Goal: Check status: Check status

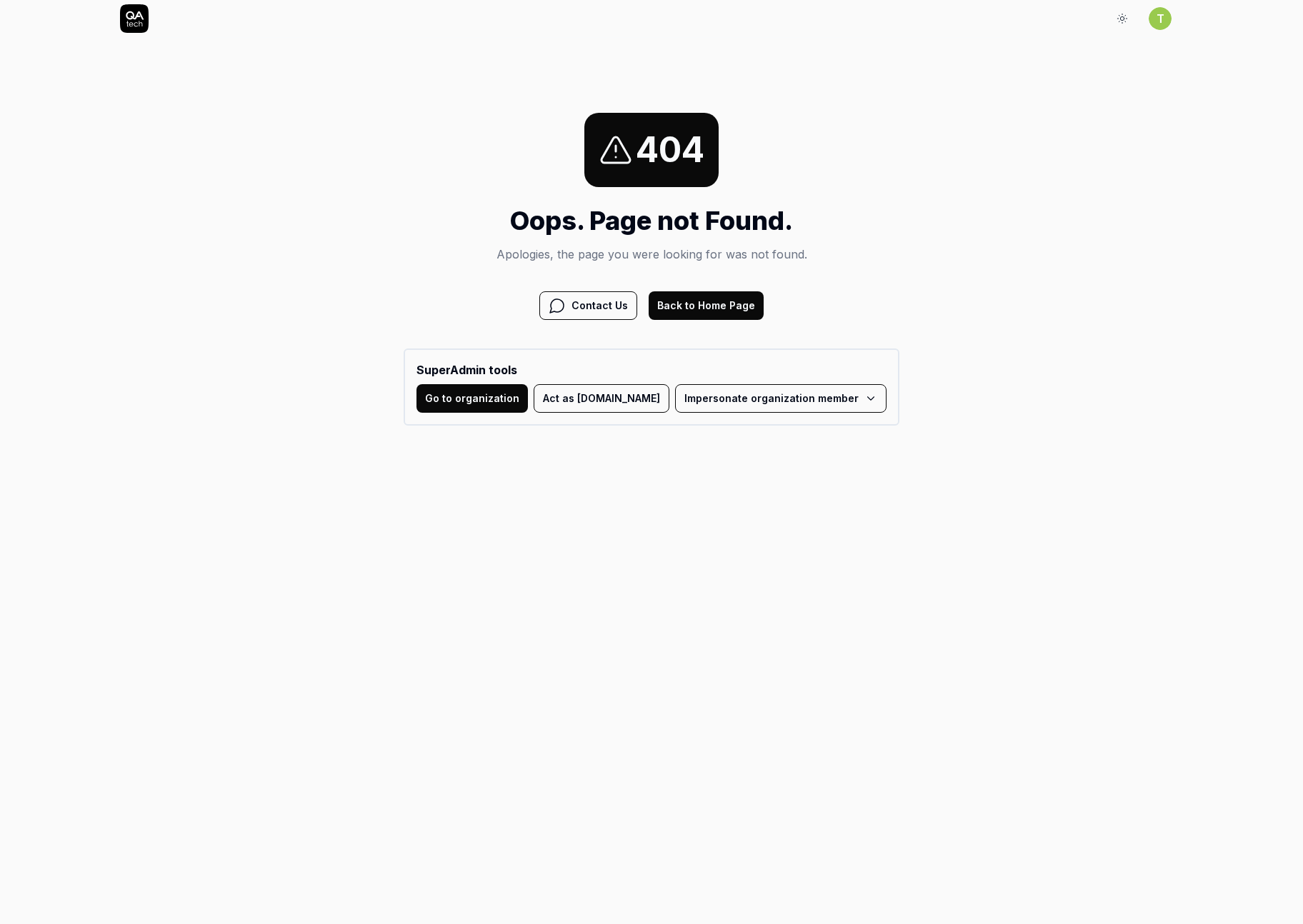
click at [781, 395] on html "Sign In T Sign In 404 Oops. Page not Found. Apologies, the page you were lookin…" at bounding box center [652, 250] width 1303 height 500
click at [709, 383] on div "SuperAdmin tools Go to organization Act as QA.tech Impersonate organization mem…" at bounding box center [652, 387] width 496 height 77
click at [709, 392] on html "Sign In T Sign In 404 Oops. Page not Found. Apologies, the page you were lookin…" at bounding box center [652, 250] width 1303 height 500
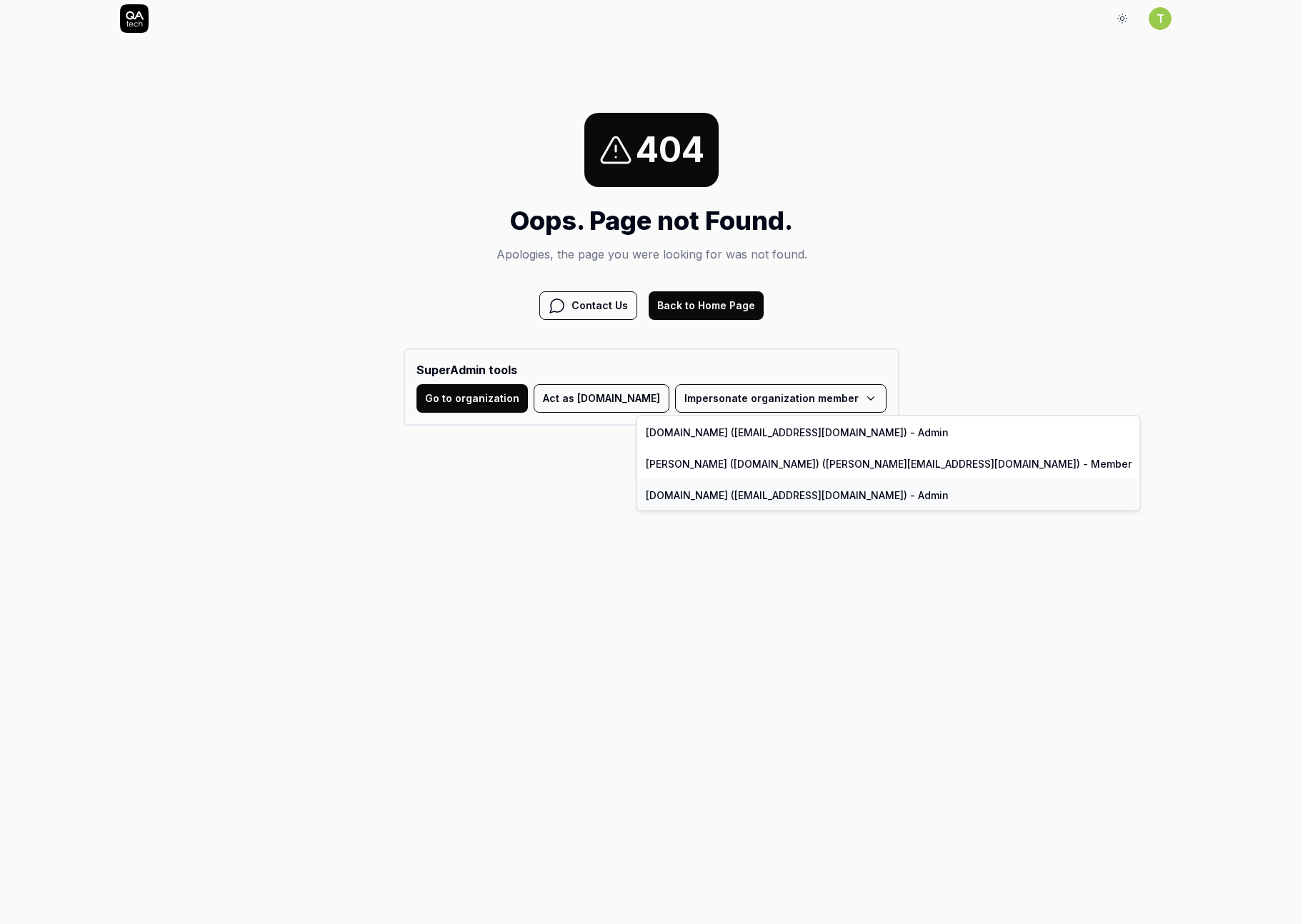
click at [733, 492] on link "QA.tech (system@qa.tech) - Admin" at bounding box center [889, 494] width 503 height 32
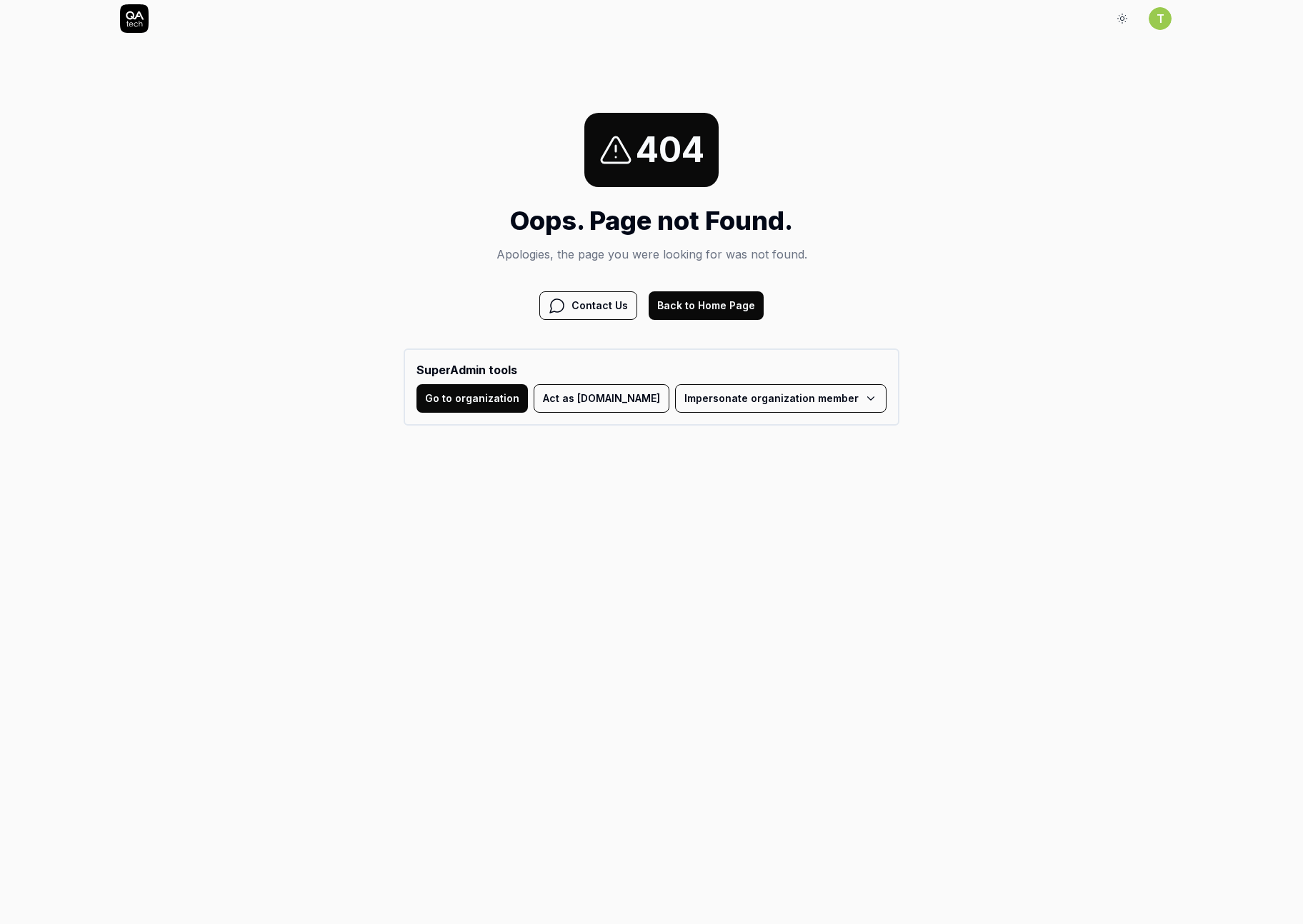
click at [769, 414] on div "SuperAdmin tools Go to organization Act as QA.tech Impersonate organization mem…" at bounding box center [652, 387] width 496 height 77
click at [773, 403] on html "Sign In T Sign In 404 Oops. Page not Found. Apologies, the page you were lookin…" at bounding box center [652, 250] width 1303 height 500
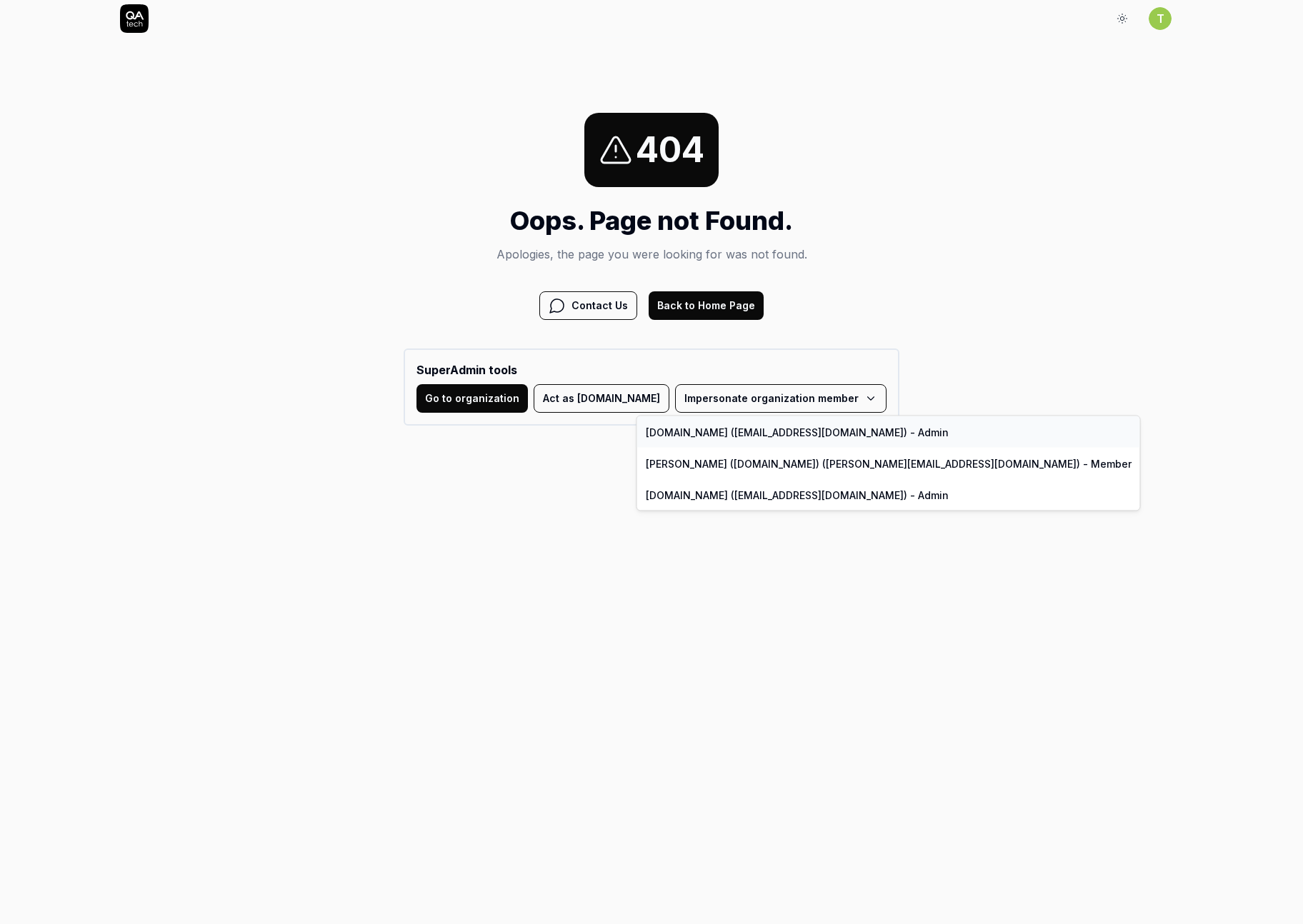
click at [754, 431] on link "QA.tech (support@qa.tech) - Admin" at bounding box center [889, 432] width 503 height 32
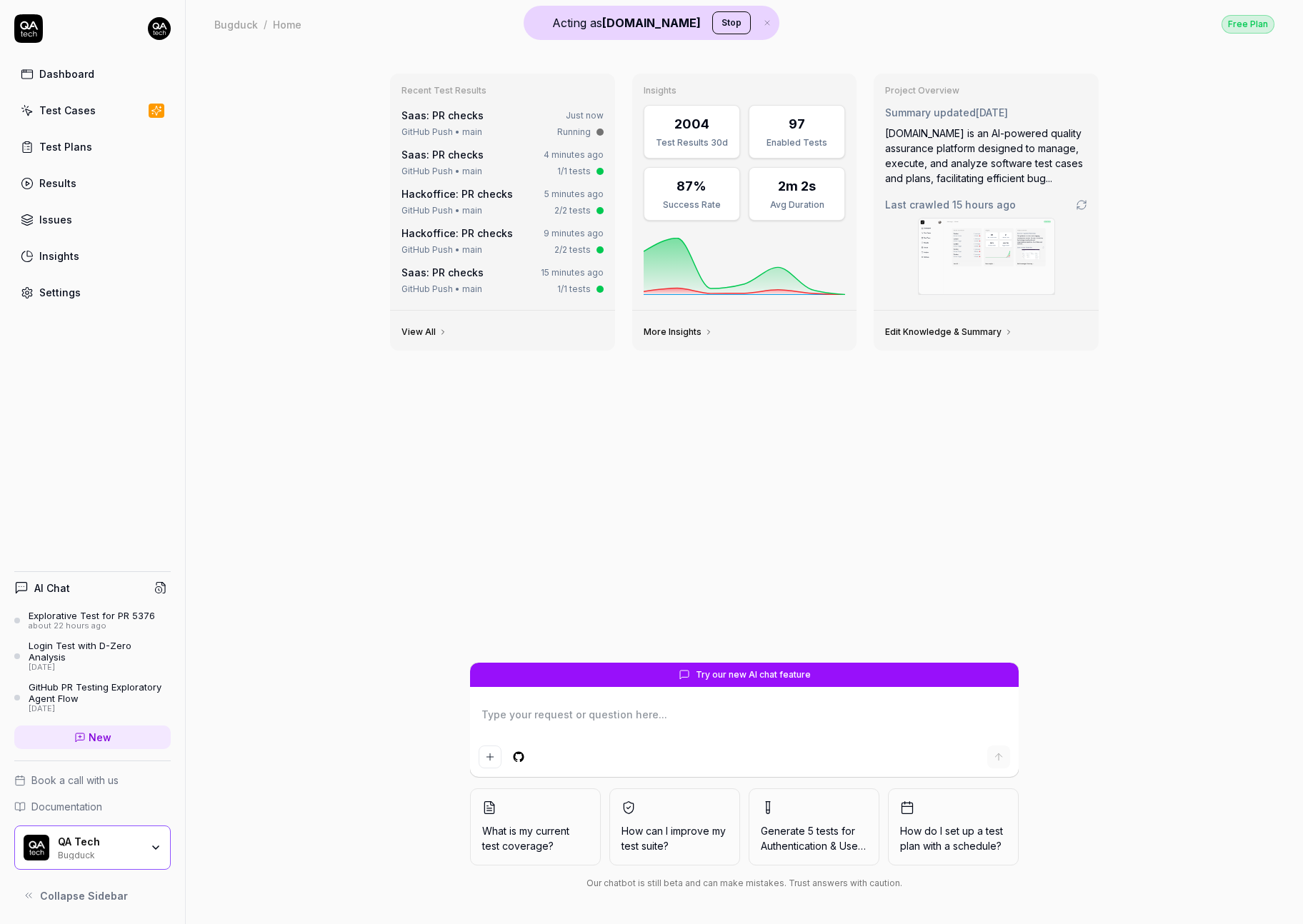
click at [96, 839] on div "QA Tech" at bounding box center [98, 842] width 83 height 13
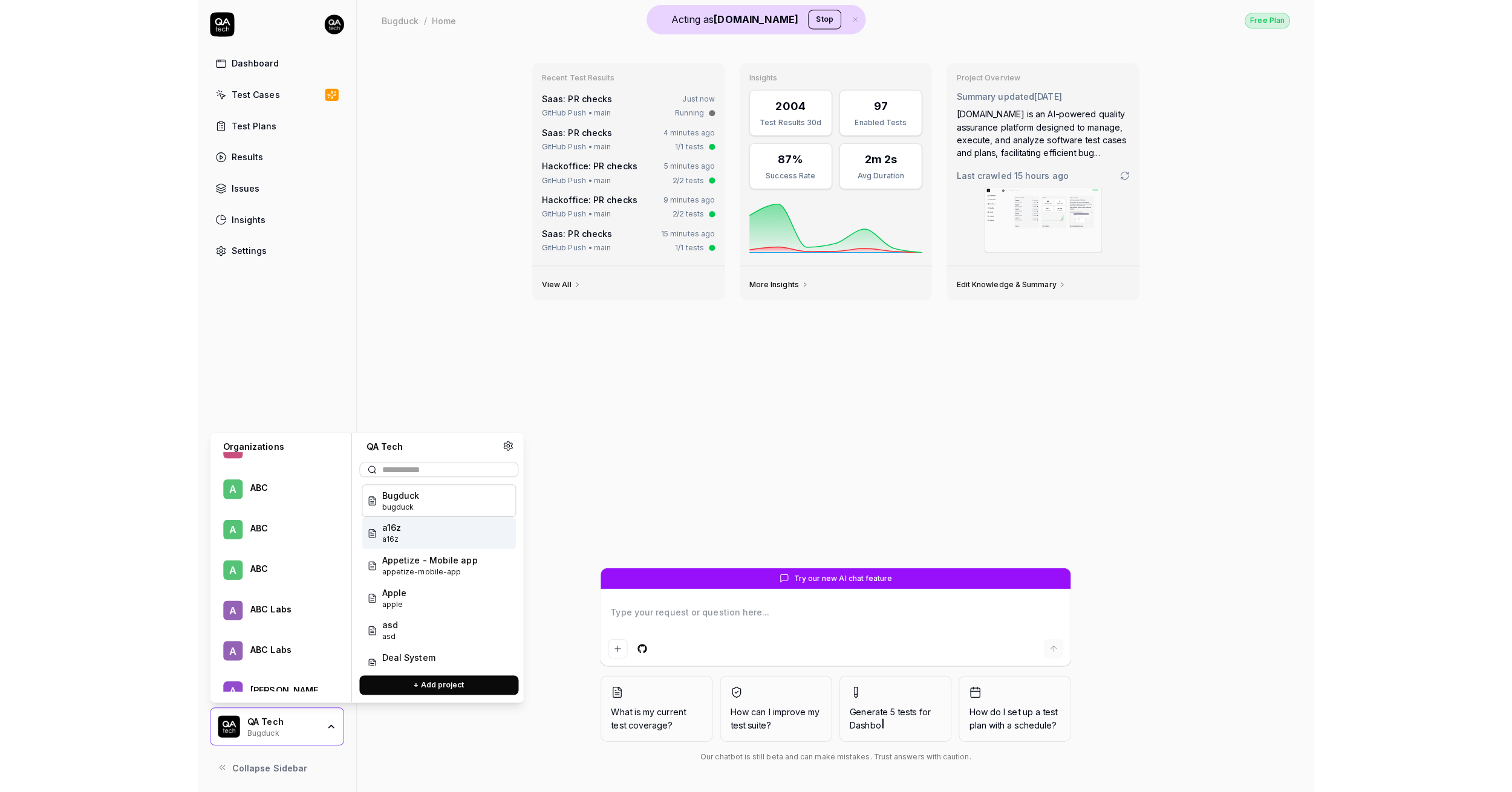
scroll to position [1603, 0]
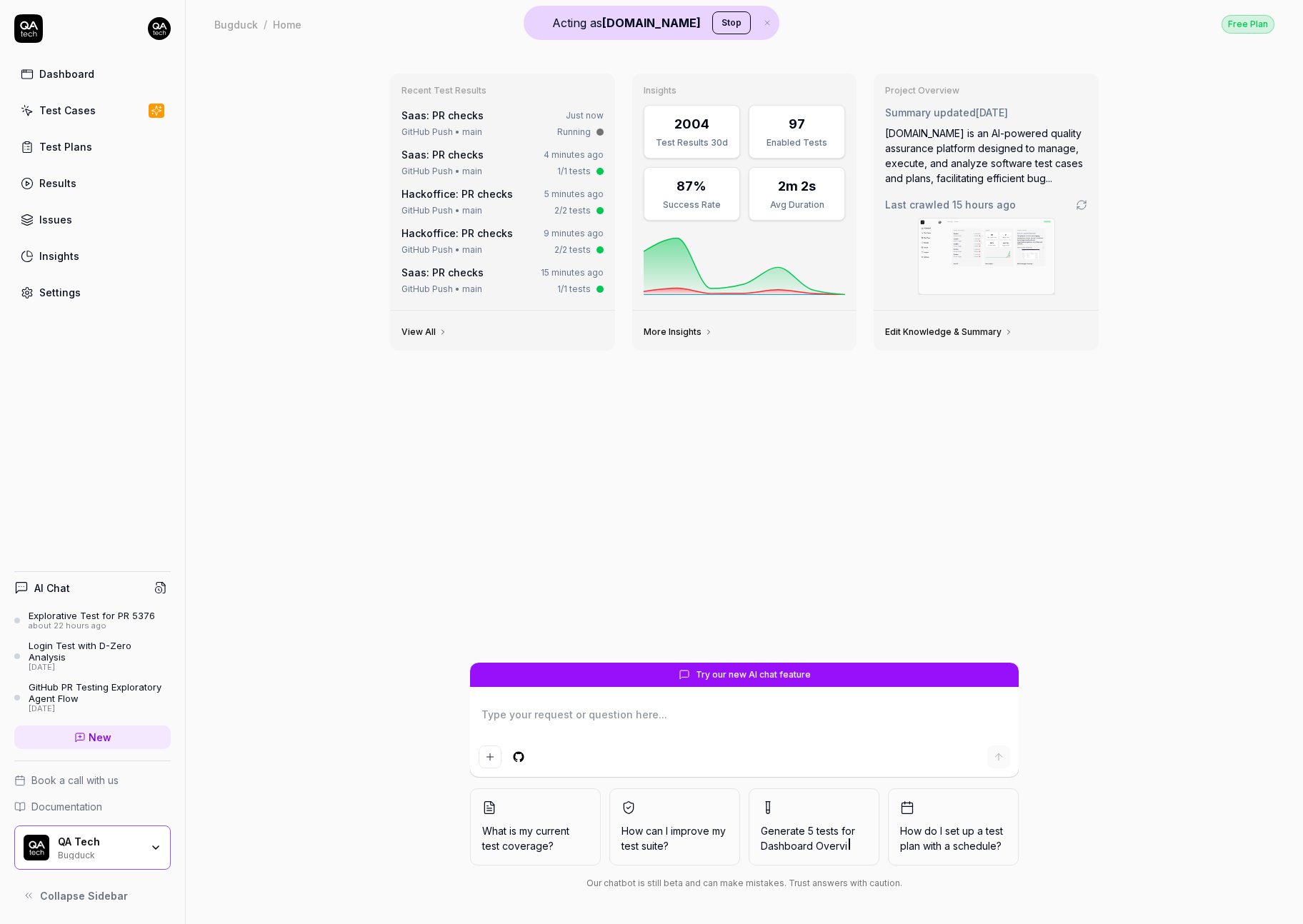
click at [242, 448] on div "Recent Test Results Saas: PR checks Just now GitHub Push • main Running Saas: P…" at bounding box center [744, 486] width 1117 height 876
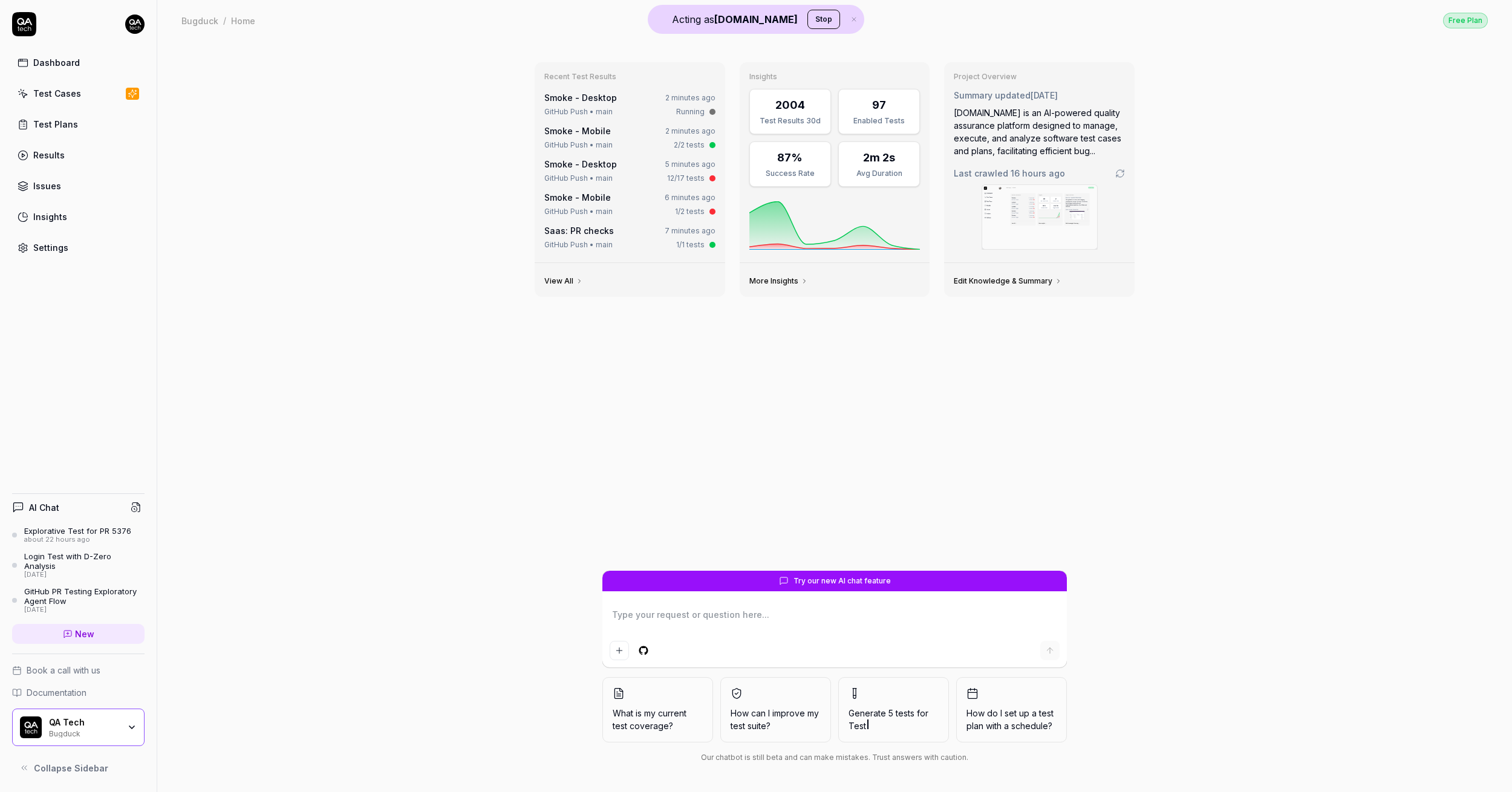
click at [808, 21] on button "Stop" at bounding box center [824, 19] width 33 height 20
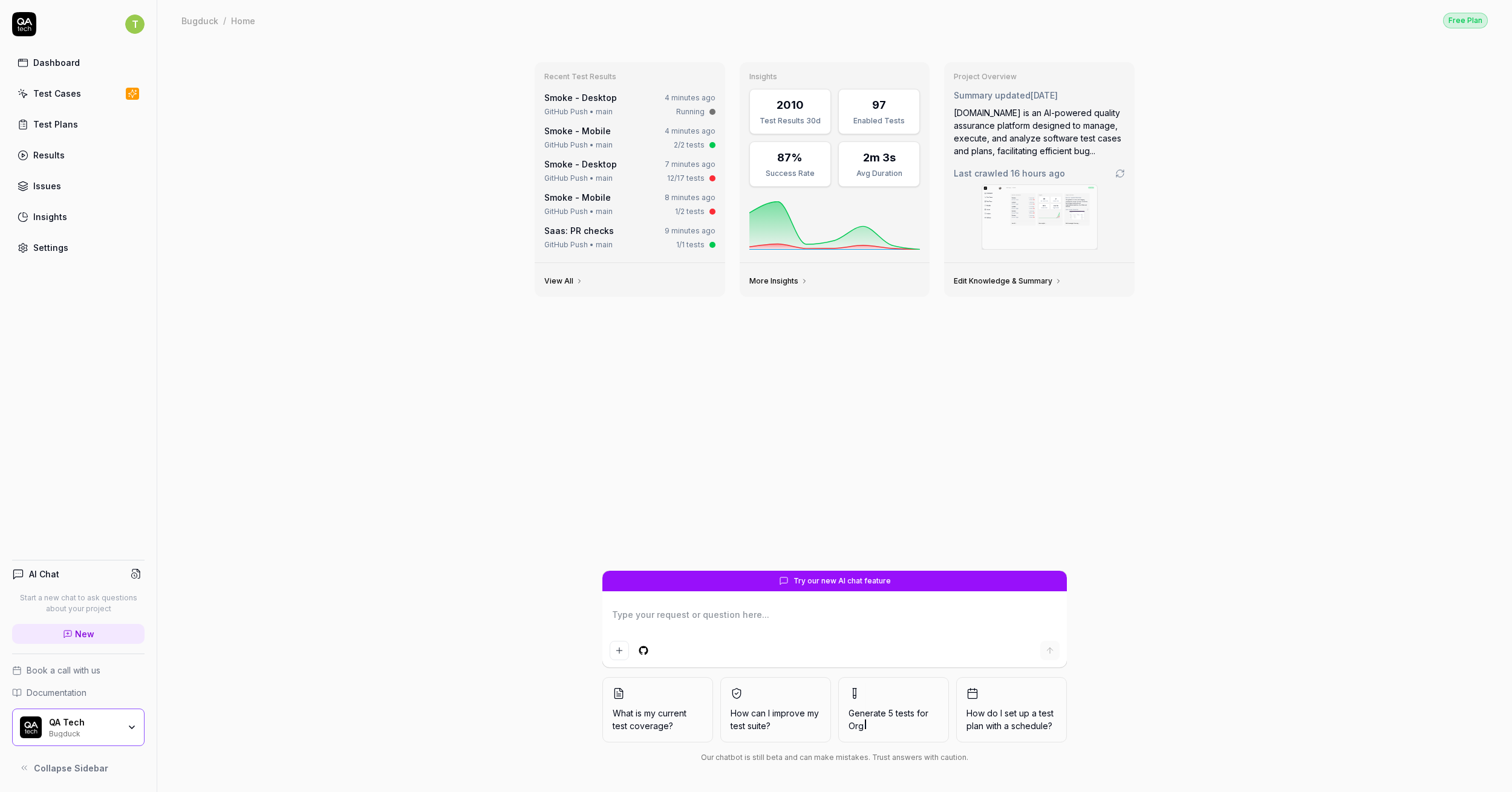
click at [339, 190] on div "Recent Test Results Smoke - Desktop 4 minutes ago GitHub Push • main Running Sm…" at bounding box center [835, 416] width 1355 height 752
type textarea "*"
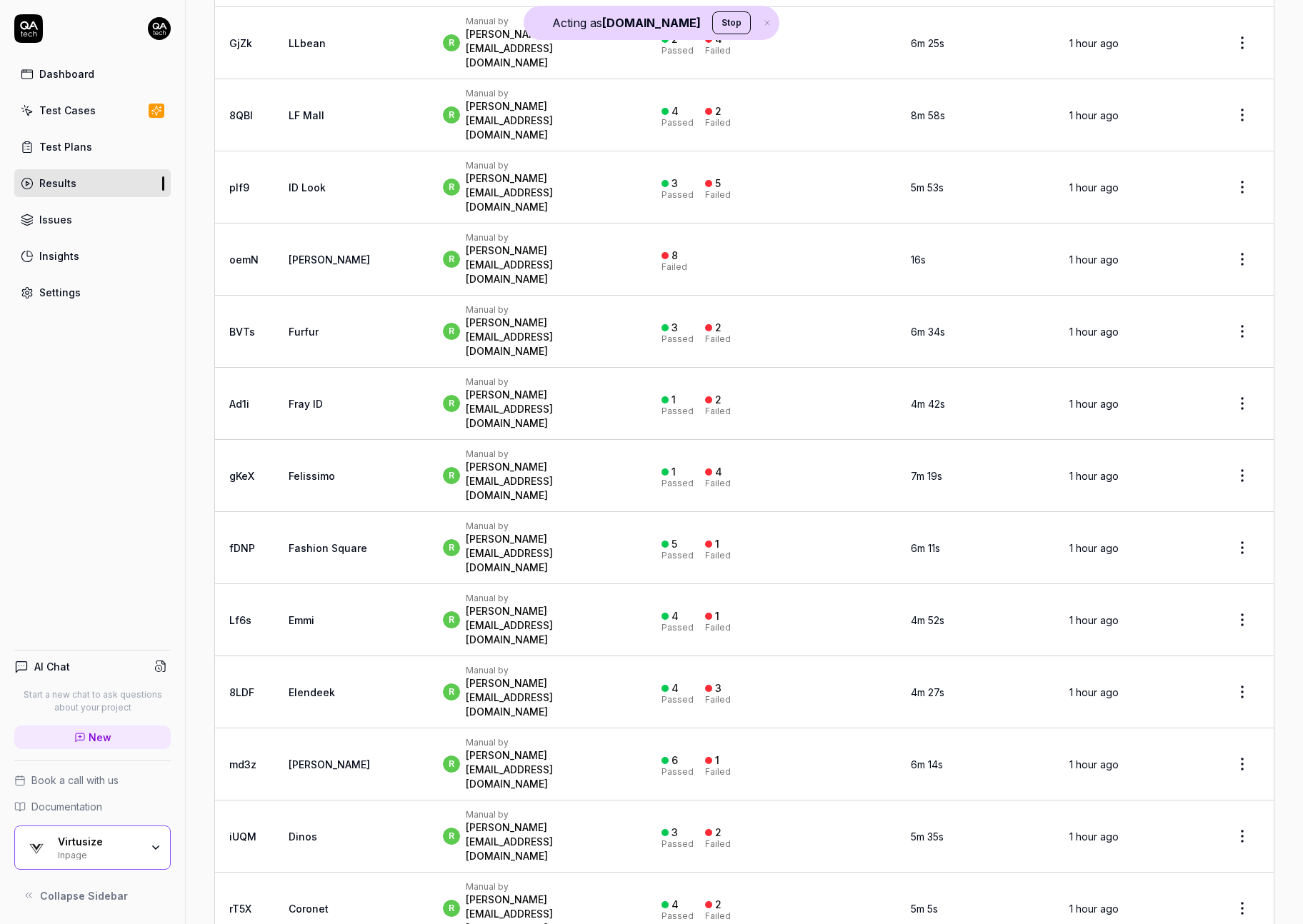
scroll to position [2461, 0]
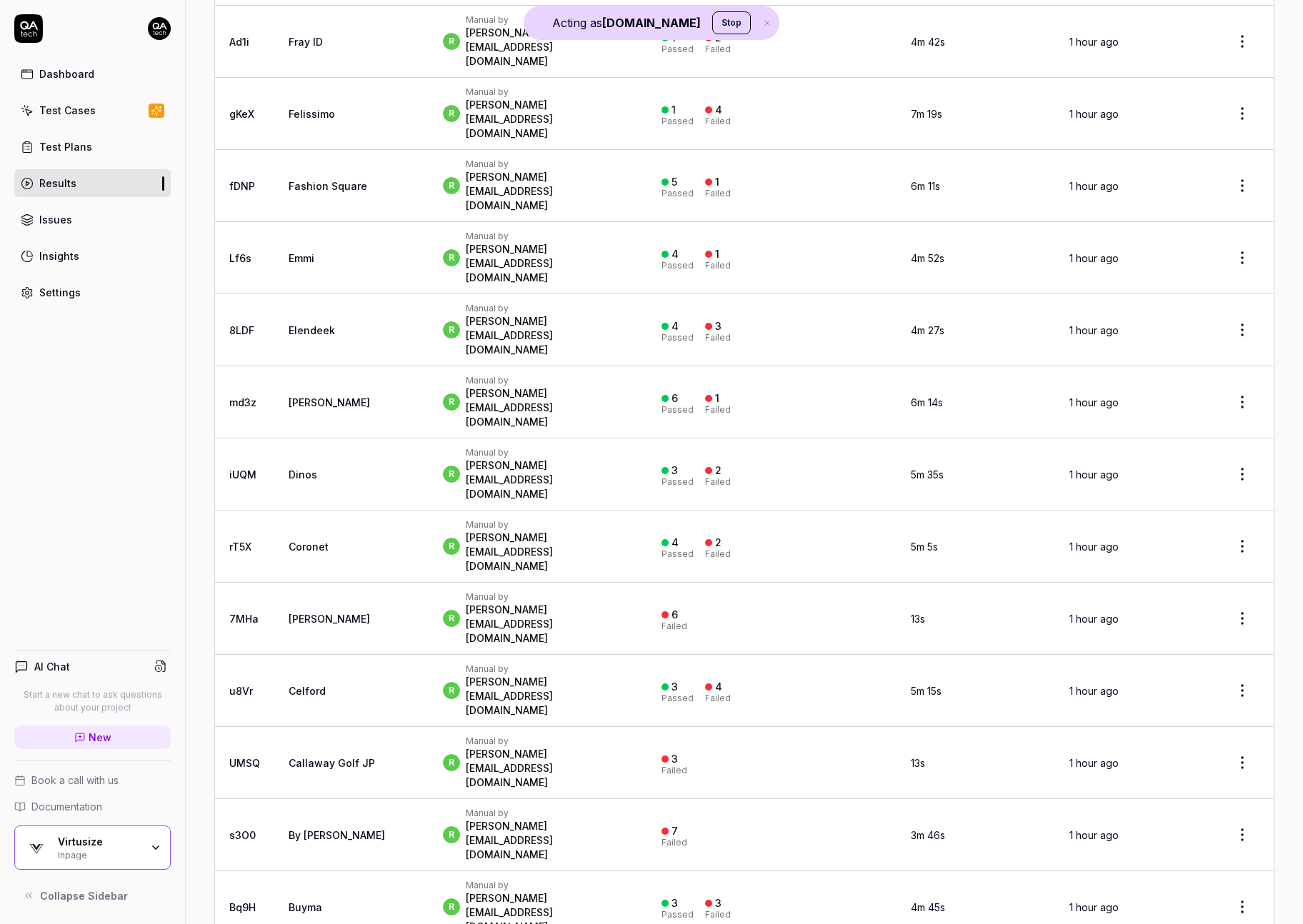
scroll to position [2423, 0]
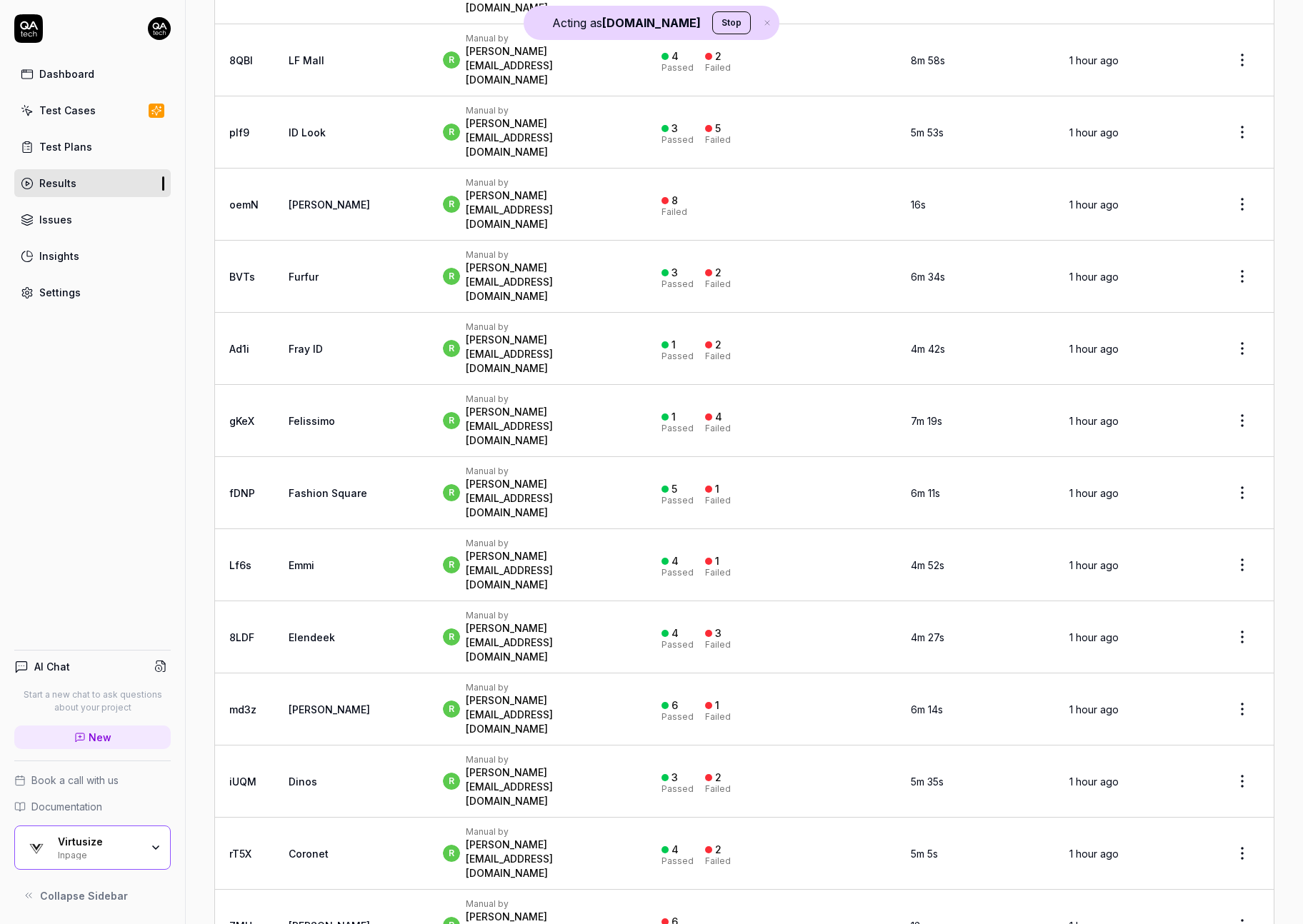
click at [67, 280] on link "Settings" at bounding box center [92, 292] width 157 height 28
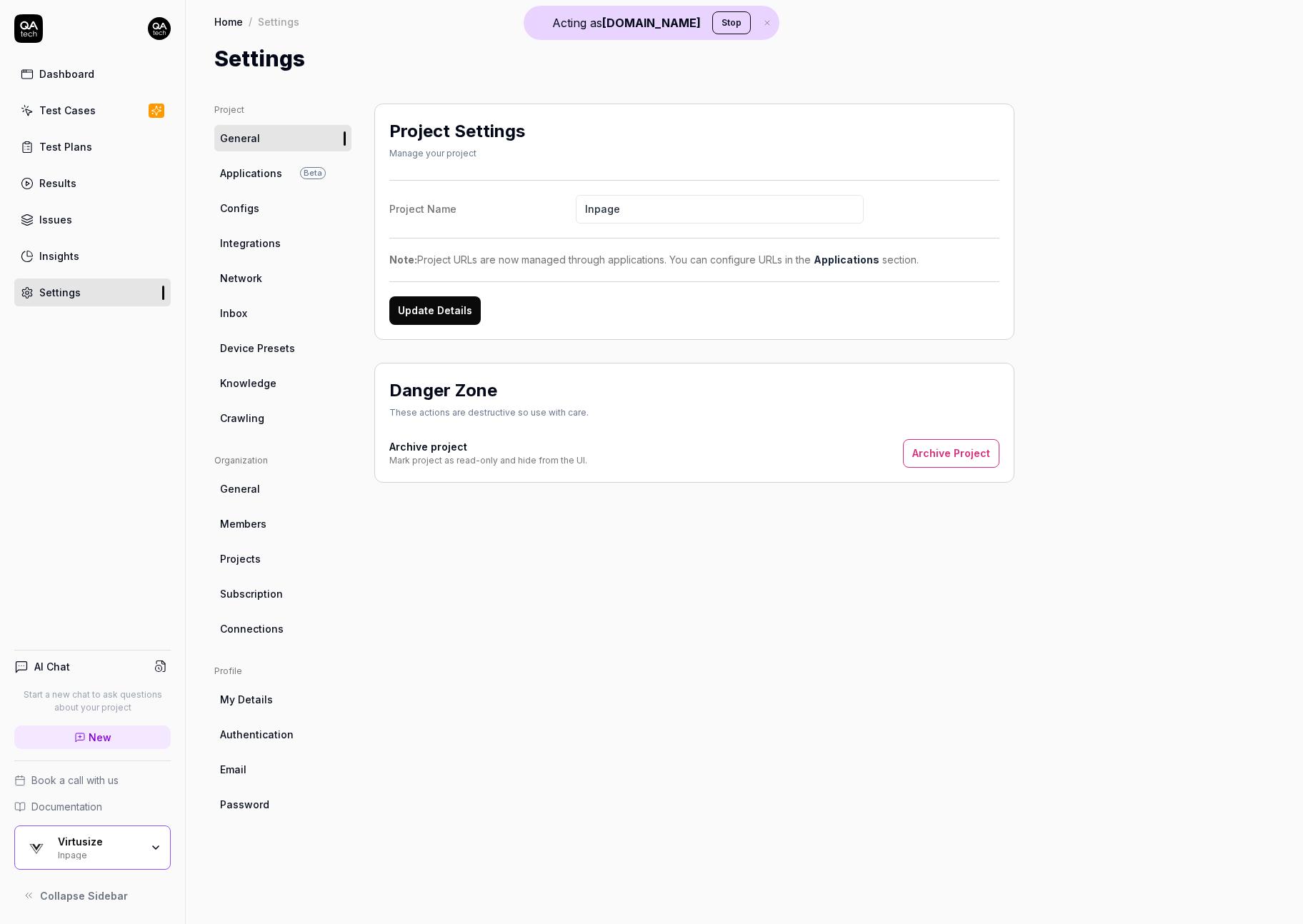
click at [253, 177] on span "Applications" at bounding box center [251, 173] width 62 height 15
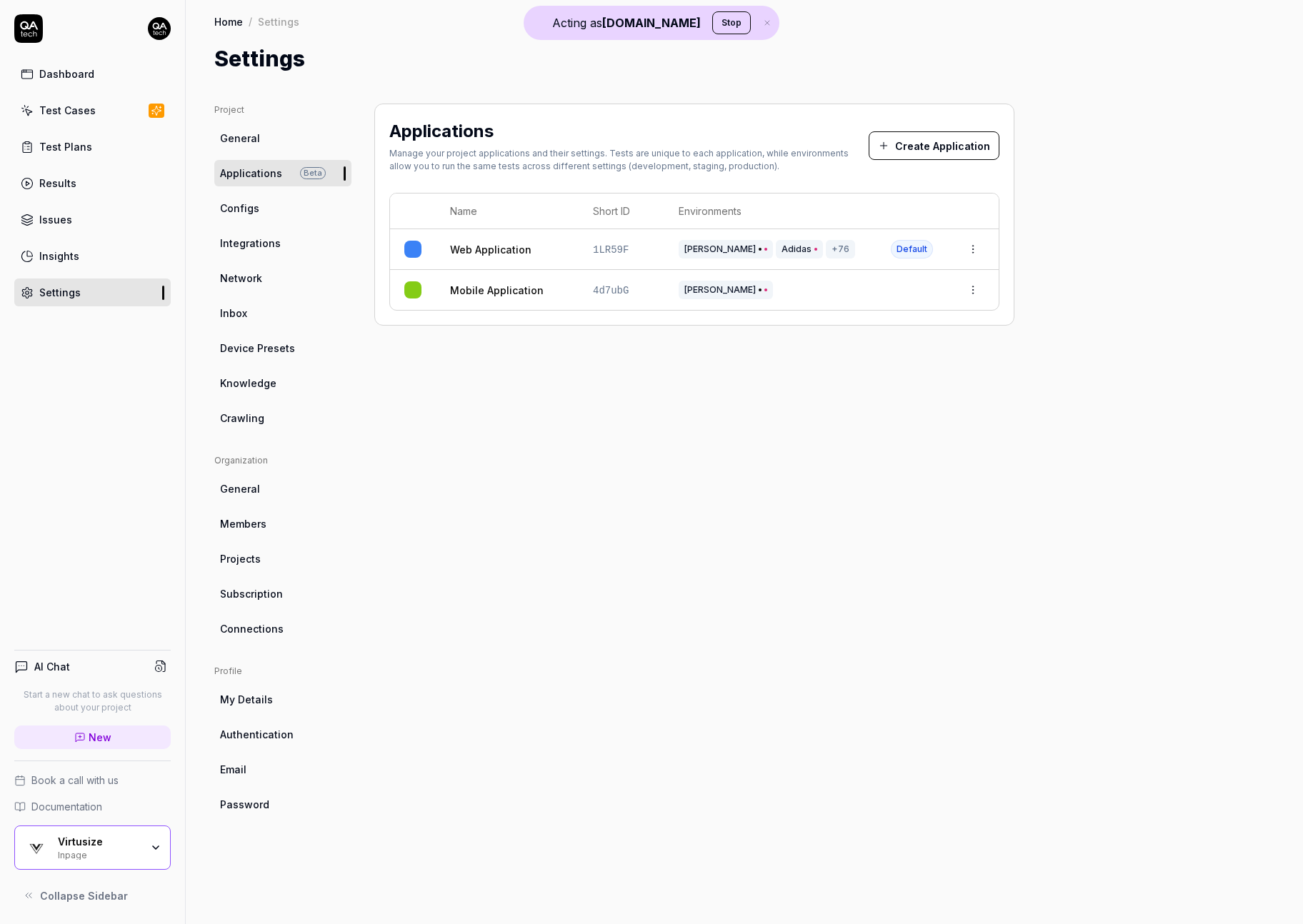
click at [72, 183] on div "Results" at bounding box center [58, 183] width 37 height 15
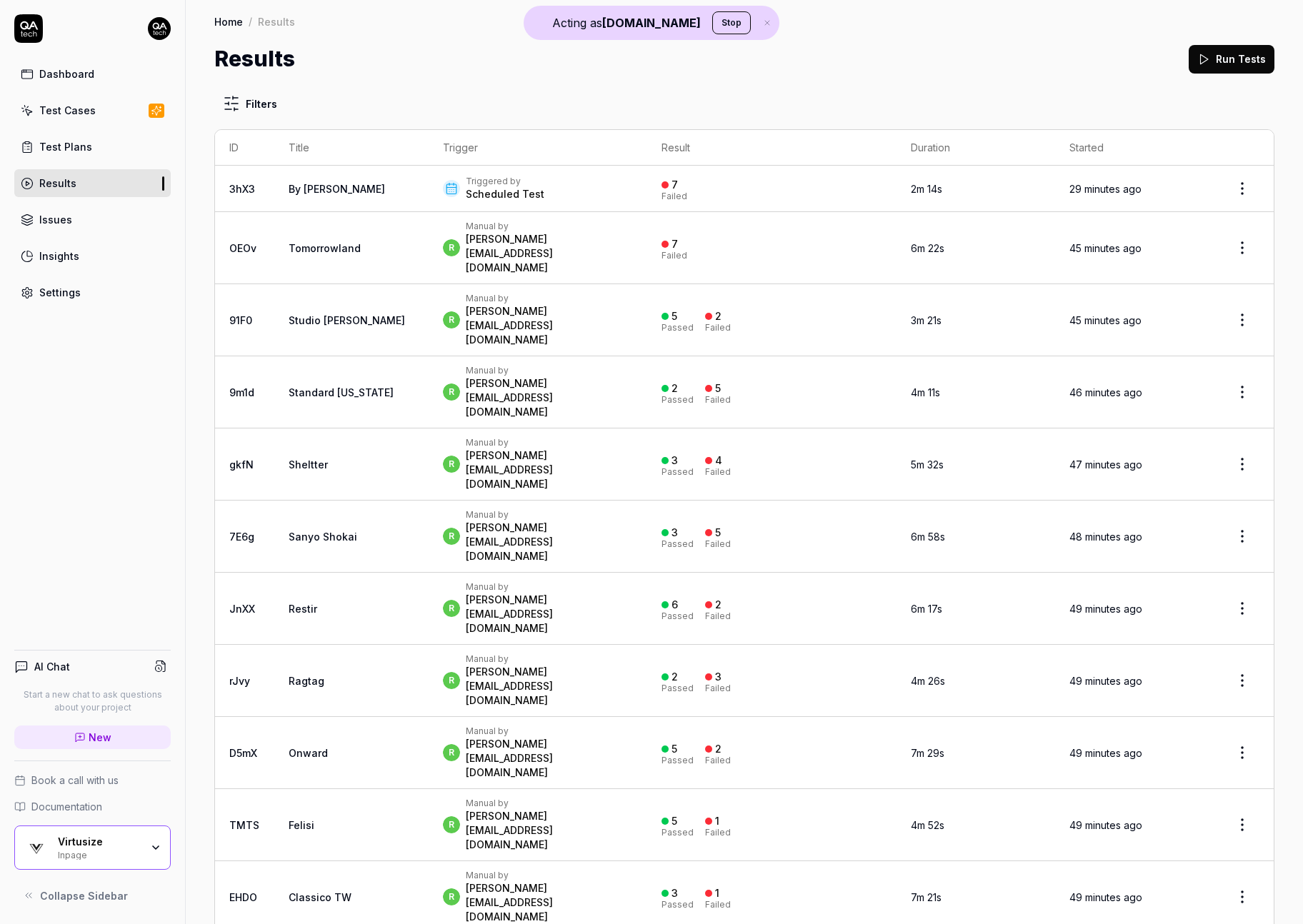
click at [494, 194] on div "Scheduled Test" at bounding box center [505, 194] width 79 height 14
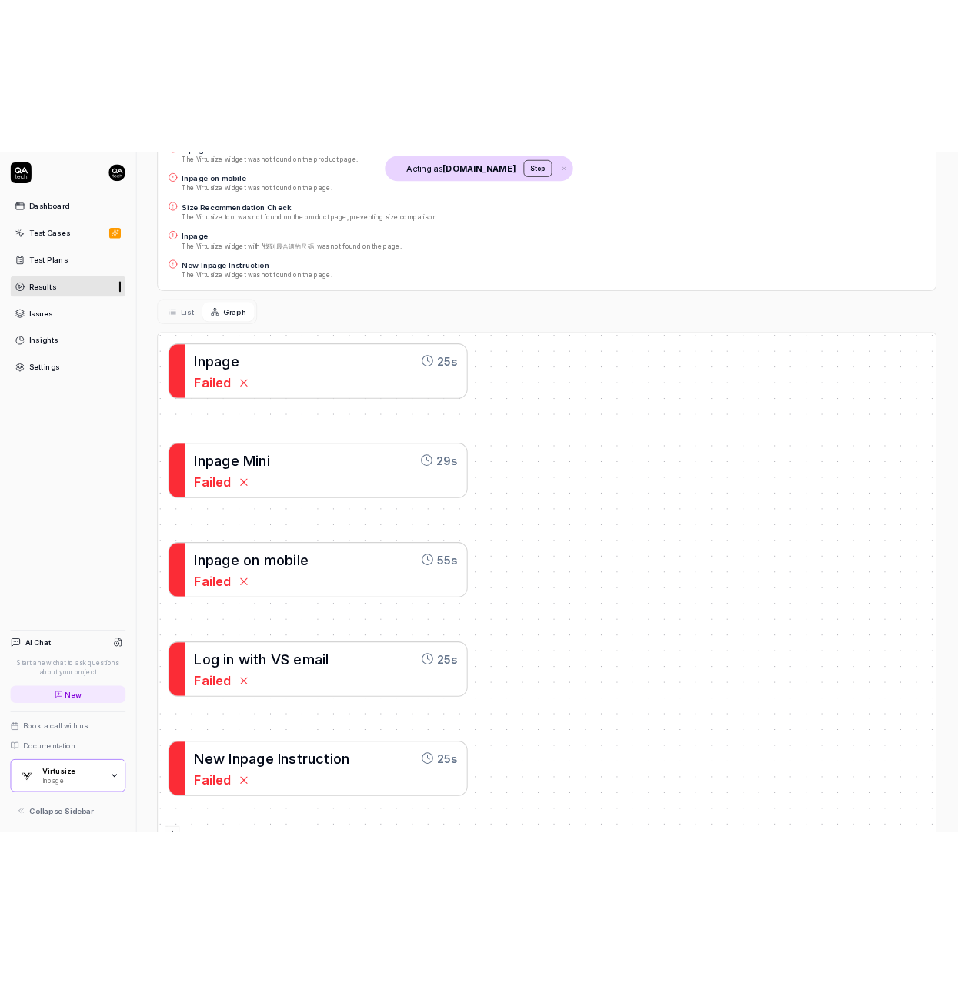
scroll to position [480, 0]
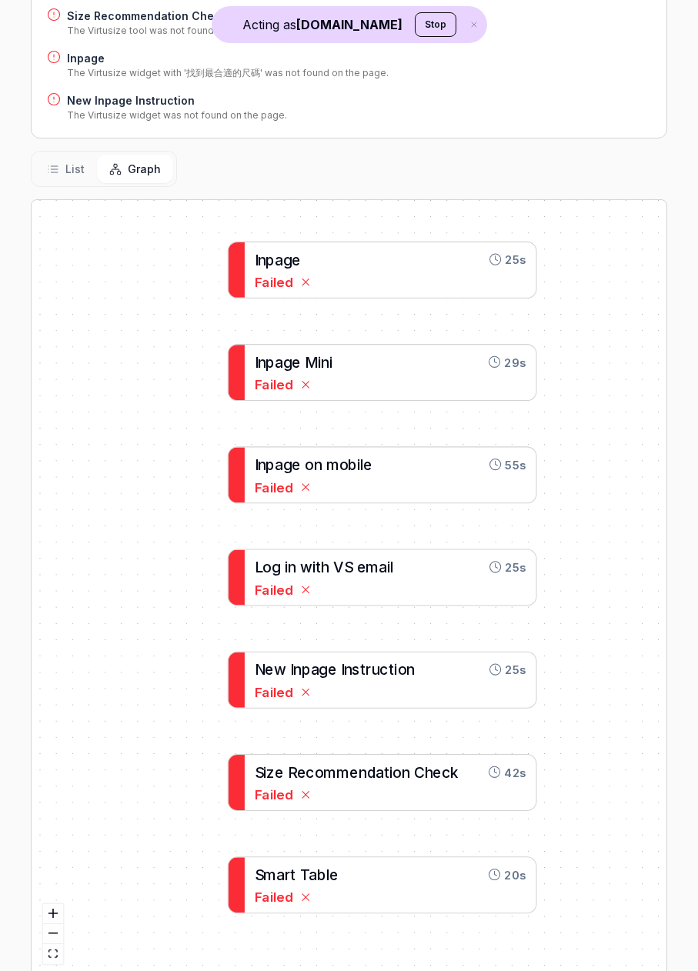
drag, startPoint x: 219, startPoint y: 387, endPoint x: 195, endPoint y: 385, distance: 24.0
click at [195, 385] on div "I n p a g e 25s Failed I n p a g e M i n i 29s Failed I n p a g e o n m o b i l…" at bounding box center [349, 588] width 635 height 776
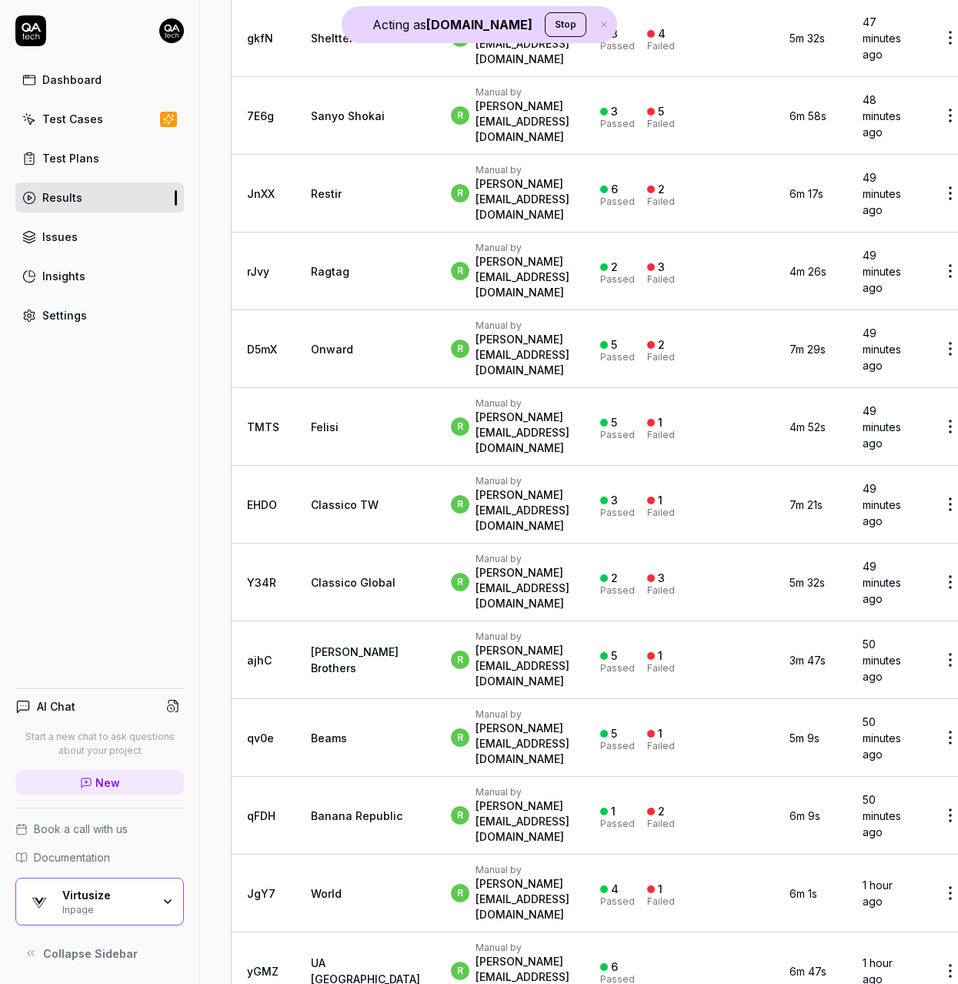
click at [92, 109] on link "Test Cases" at bounding box center [99, 119] width 169 height 30
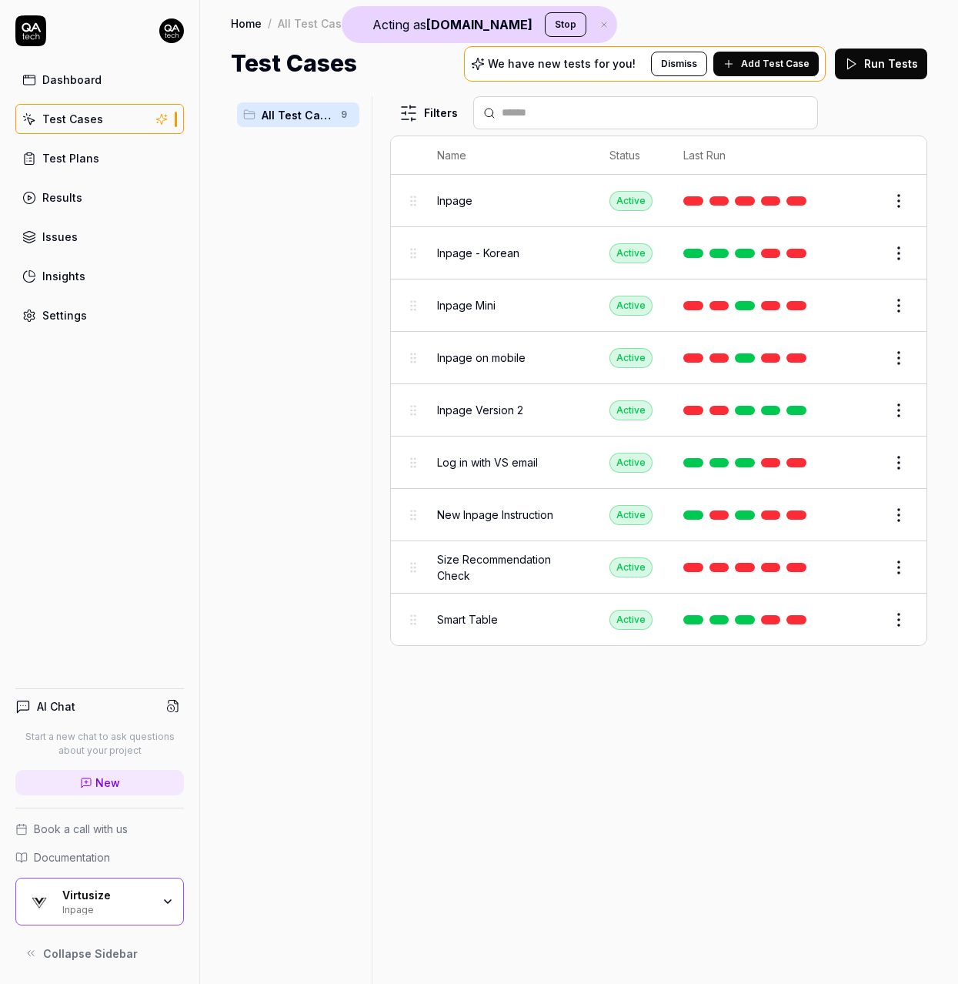
click at [99, 84] on link "Dashboard" at bounding box center [99, 80] width 169 height 30
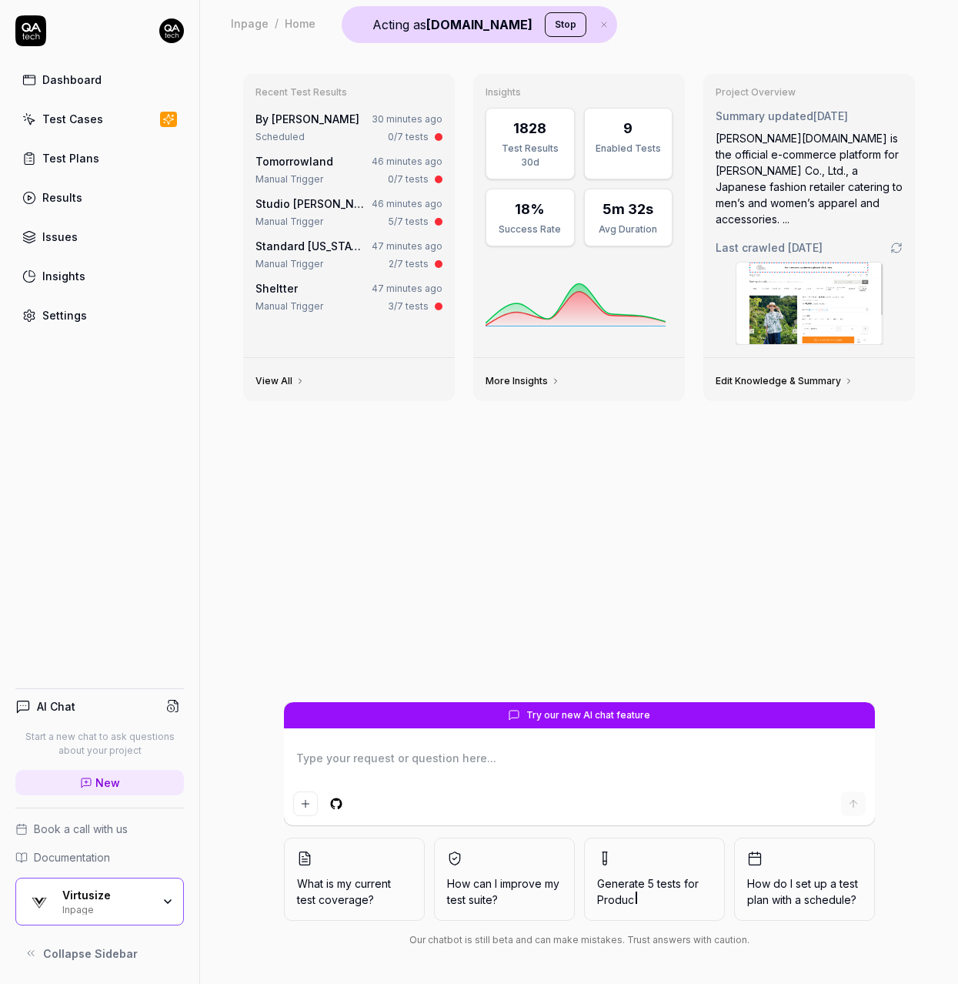
type textarea "*"
click at [102, 169] on link "Test Plans" at bounding box center [99, 158] width 169 height 30
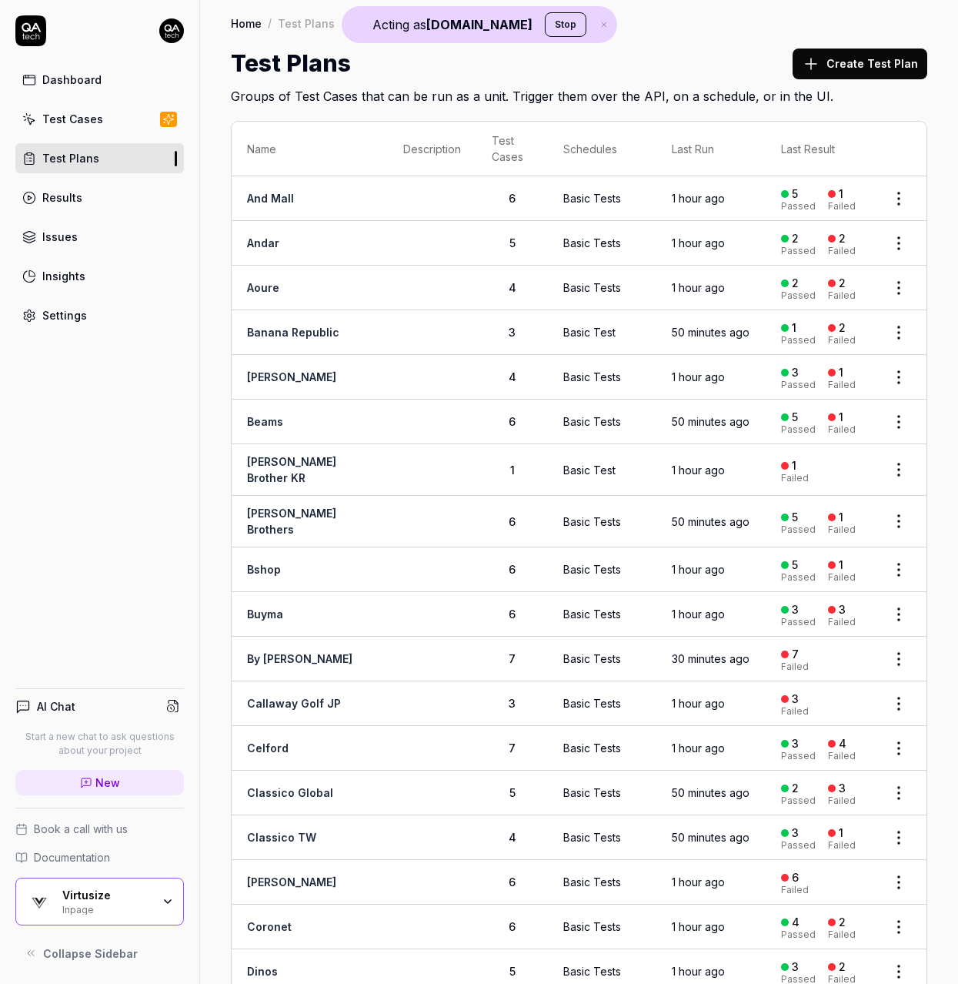
click at [100, 197] on link "Results" at bounding box center [99, 197] width 169 height 30
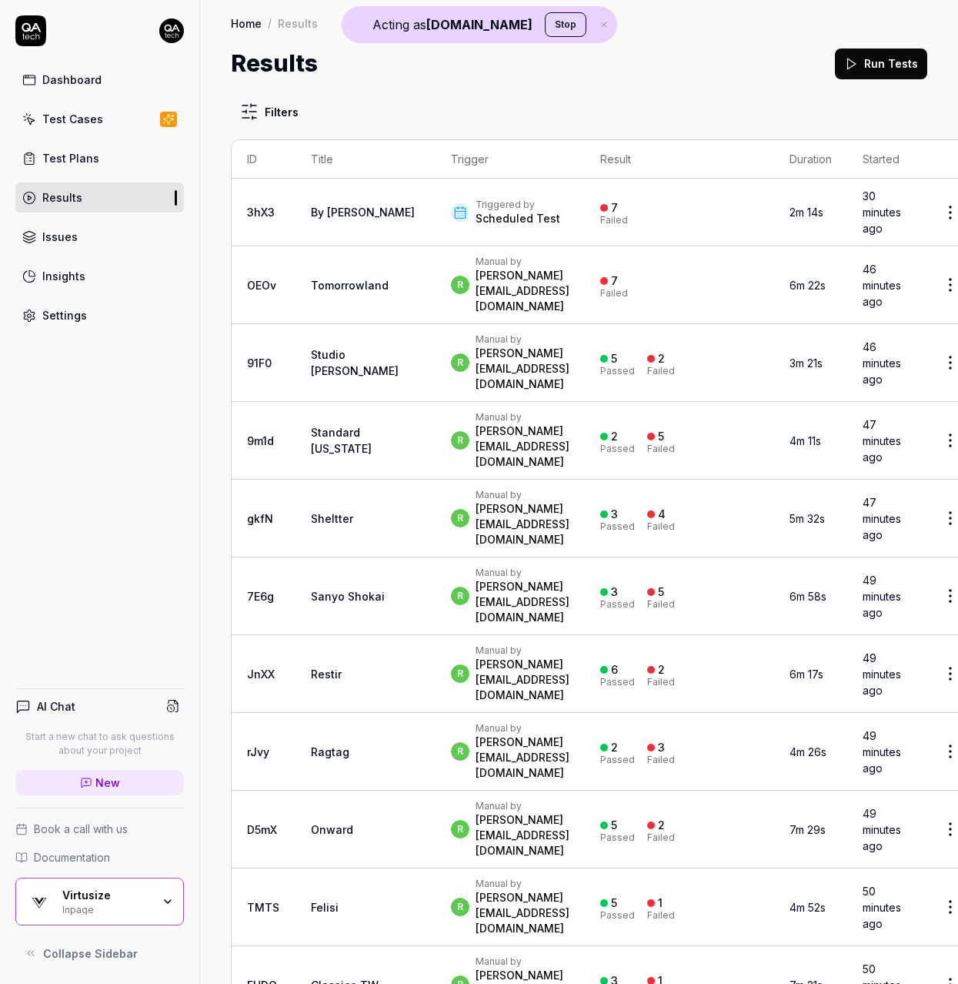
click at [109, 228] on link "Issues" at bounding box center [99, 237] width 169 height 30
click at [95, 260] on div "Dashboard Test Cases Test Plans Results Issues Insights Settings" at bounding box center [99, 198] width 169 height 266
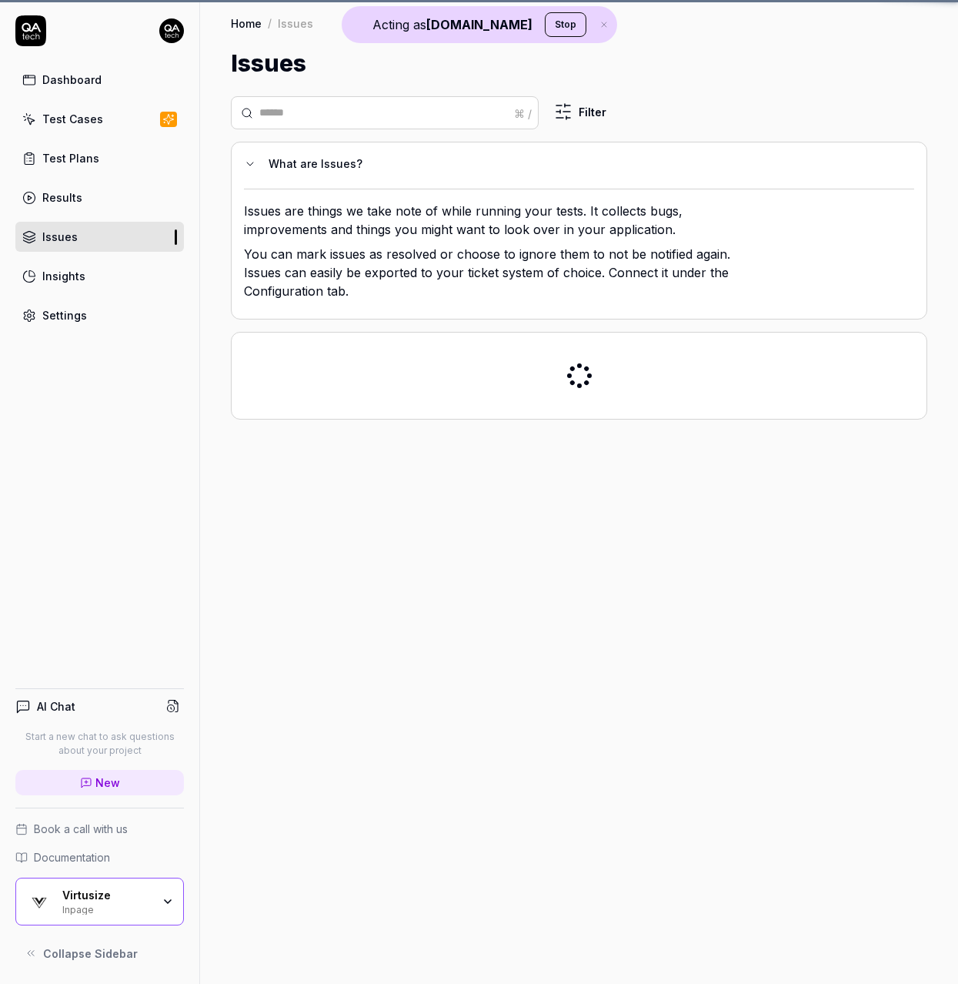
click at [92, 280] on link "Insights" at bounding box center [99, 276] width 169 height 30
click at [89, 319] on link "Settings" at bounding box center [99, 315] width 169 height 30
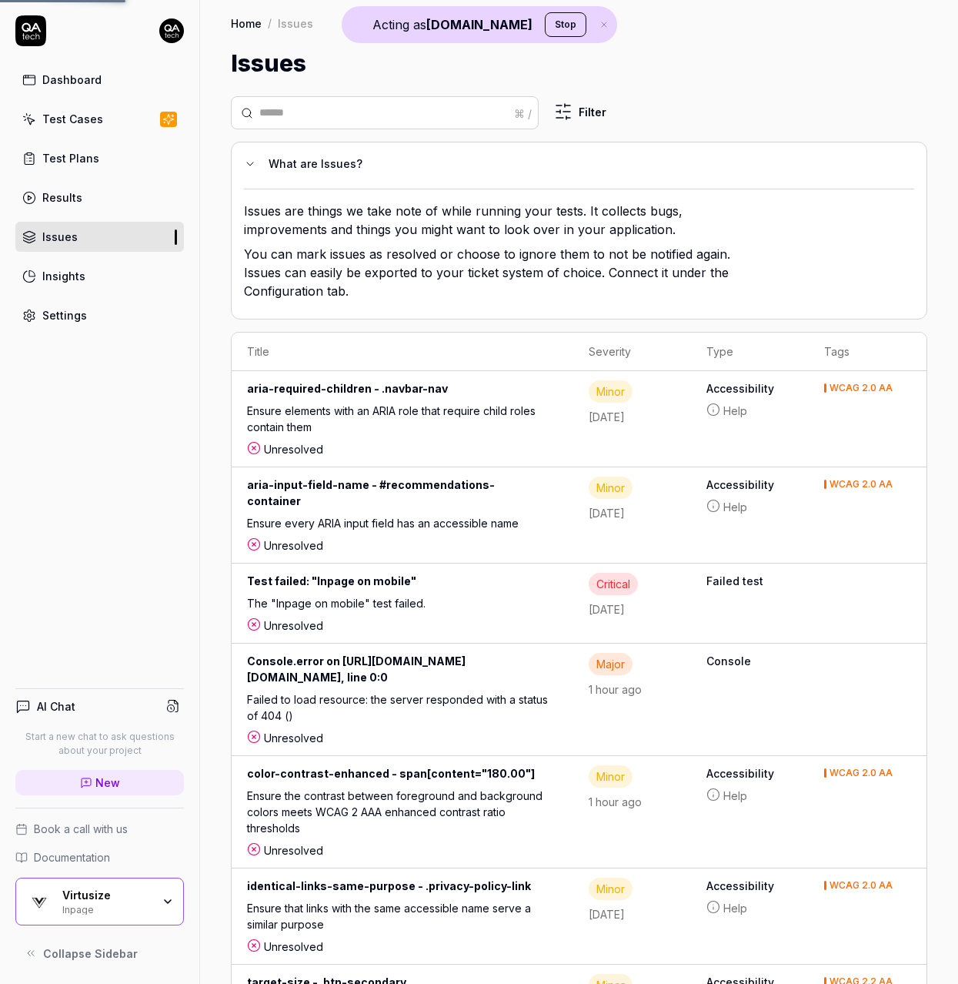
click at [109, 146] on link "Test Plans" at bounding box center [99, 158] width 169 height 30
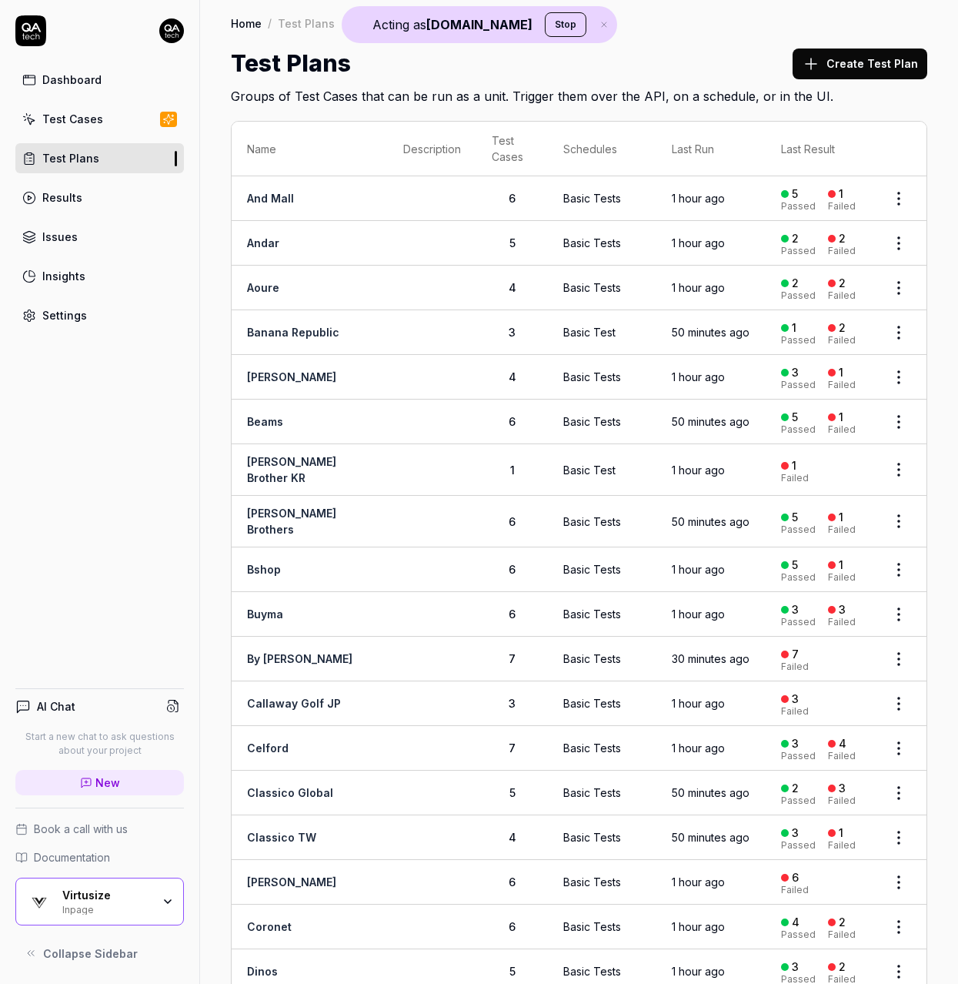
click at [109, 147] on link "Test Plans" at bounding box center [99, 158] width 169 height 30
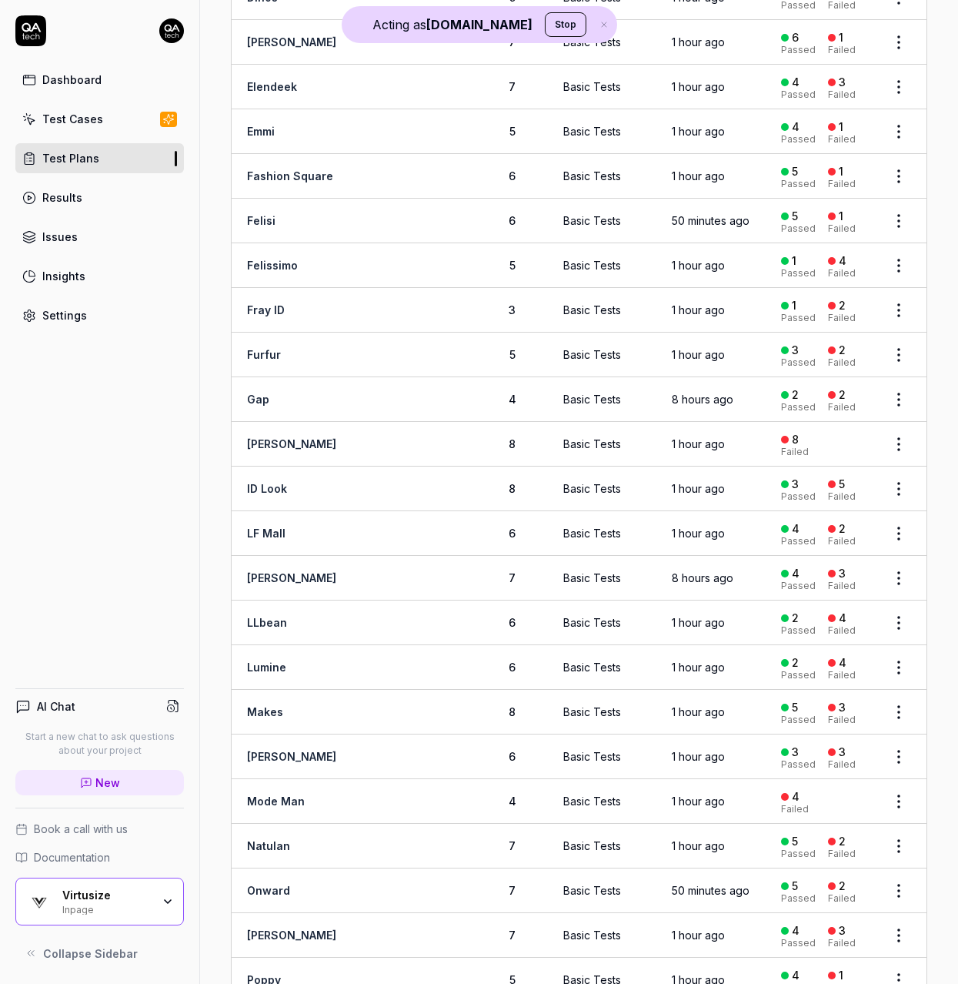
scroll to position [971, 0]
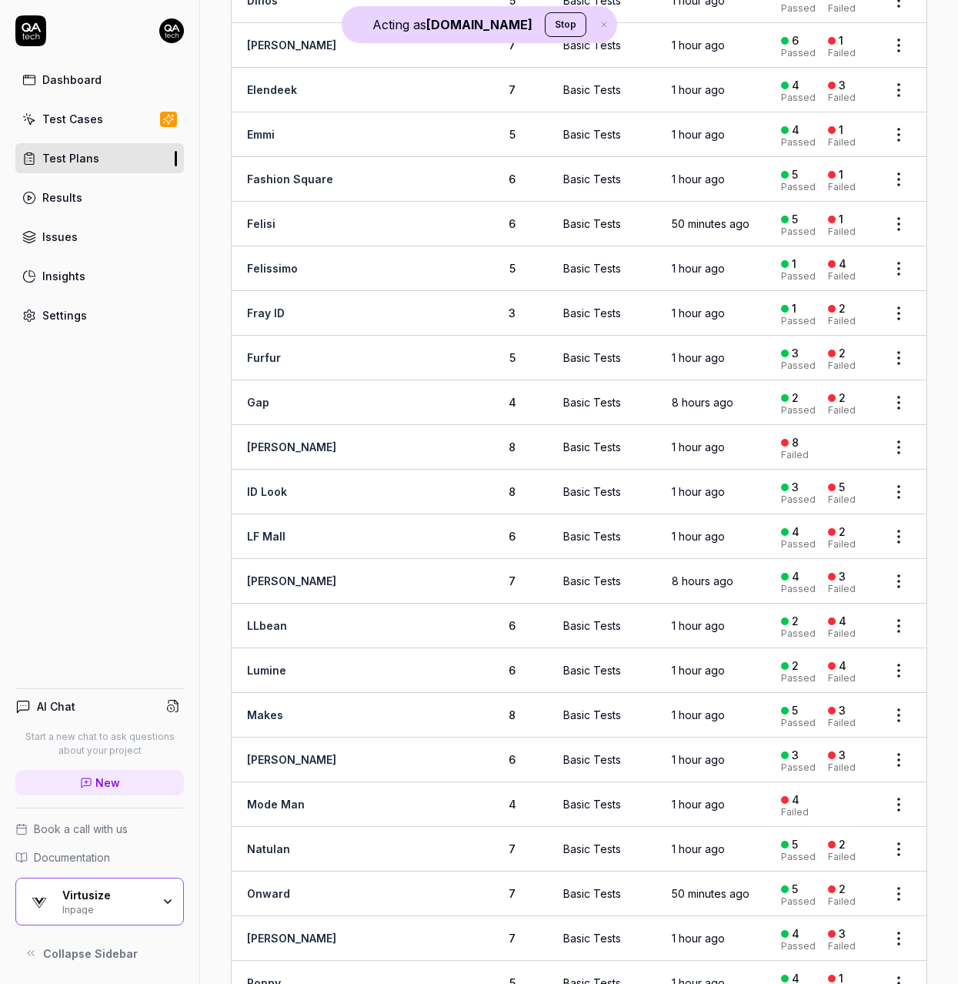
click at [257, 217] on link "Felisi" at bounding box center [261, 223] width 28 height 13
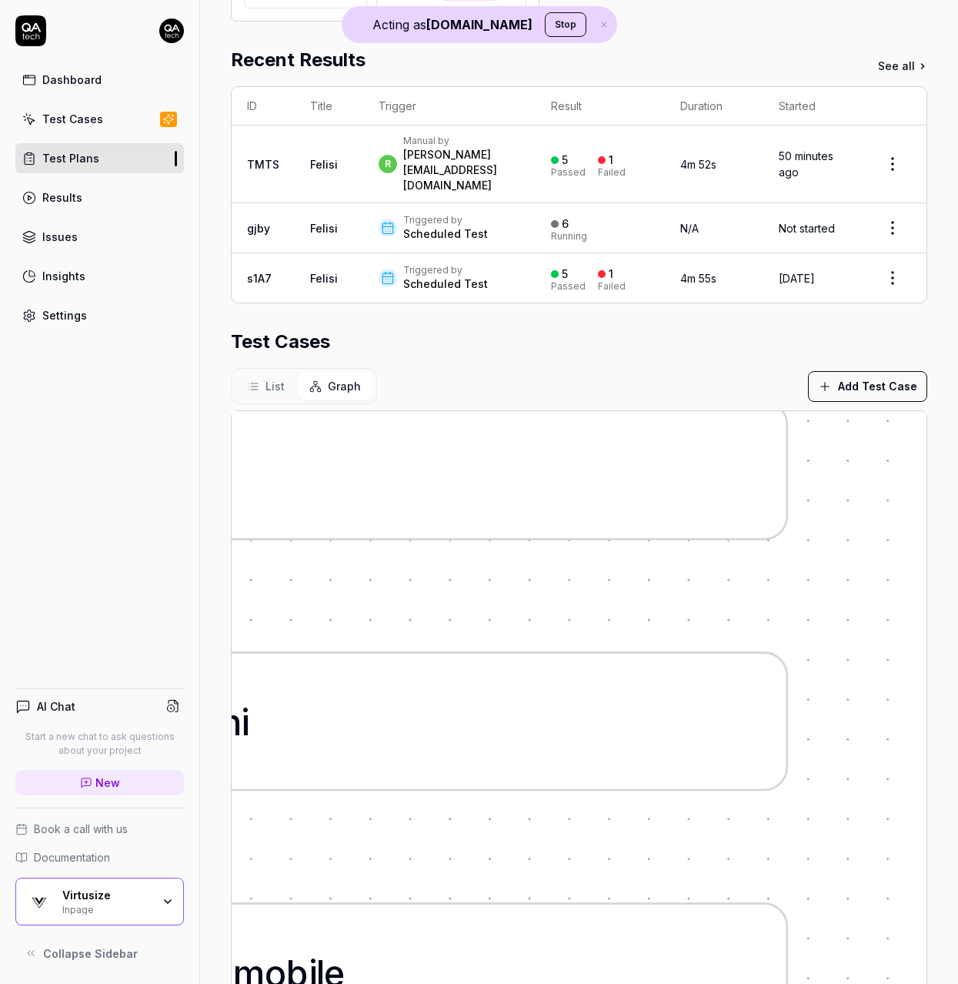
scroll to position [28, 0]
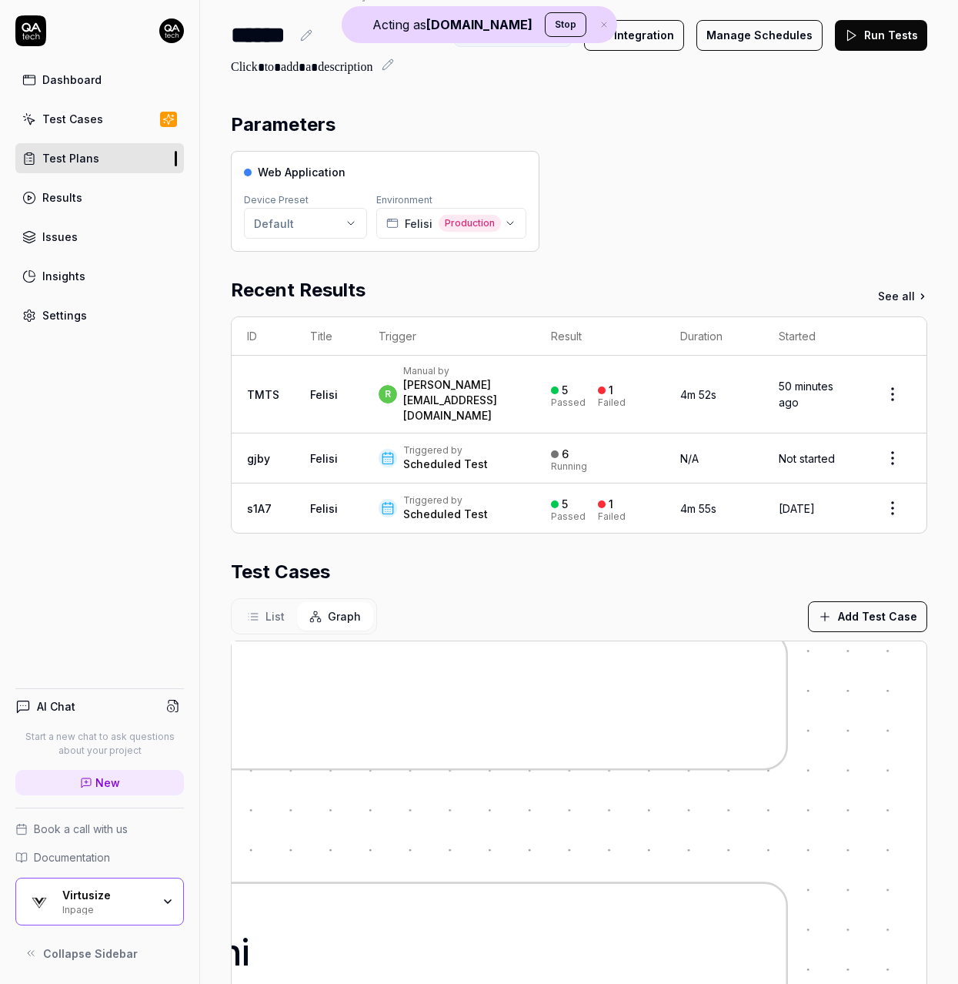
click at [762, 36] on button "Manage Schedules" at bounding box center [760, 35] width 126 height 31
click at [253, 452] on link "gjby" at bounding box center [258, 458] width 23 height 13
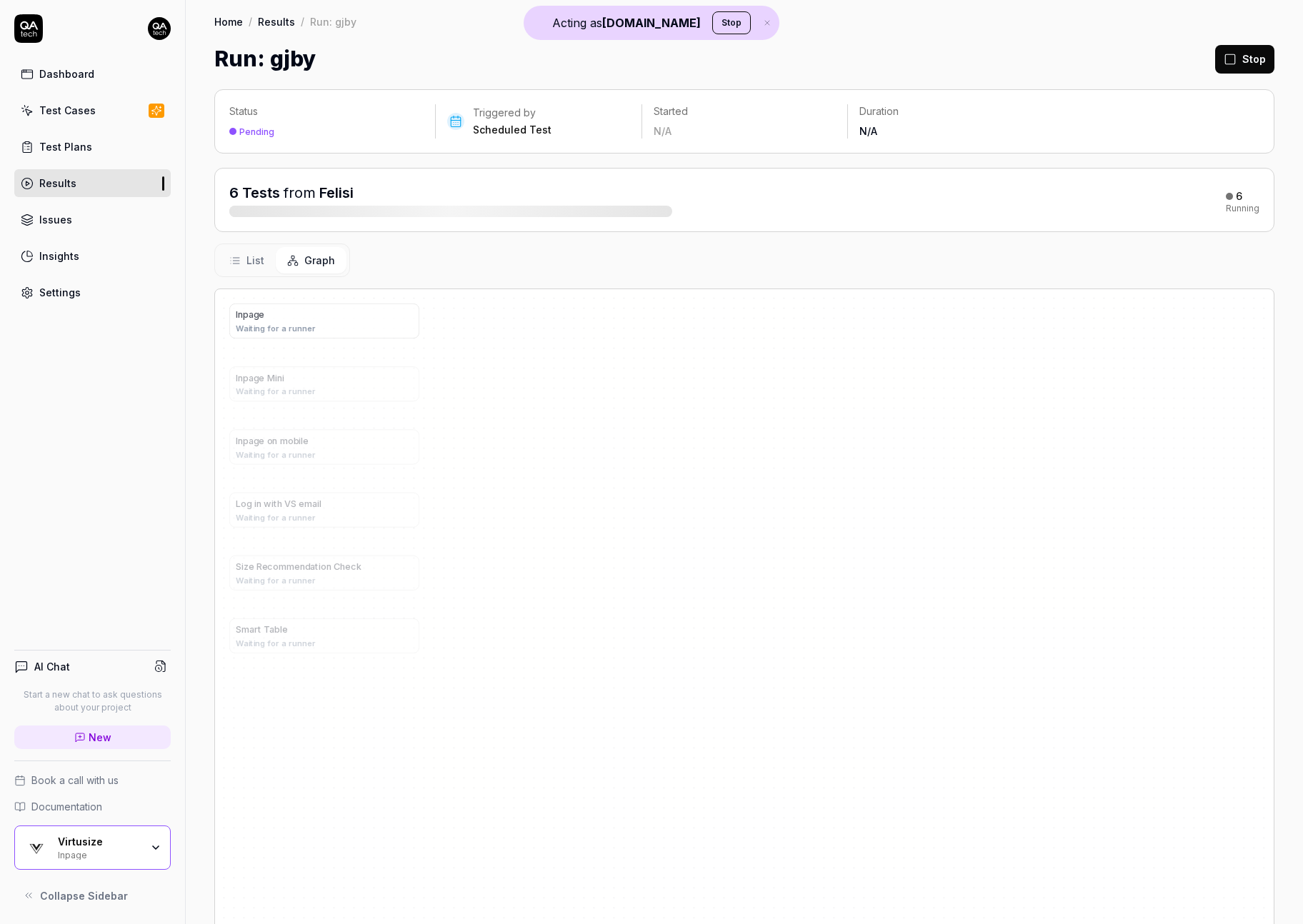
click at [303, 318] on div "I n p a g e" at bounding box center [324, 314] width 177 height 14
